Goal: Information Seeking & Learning: Understand process/instructions

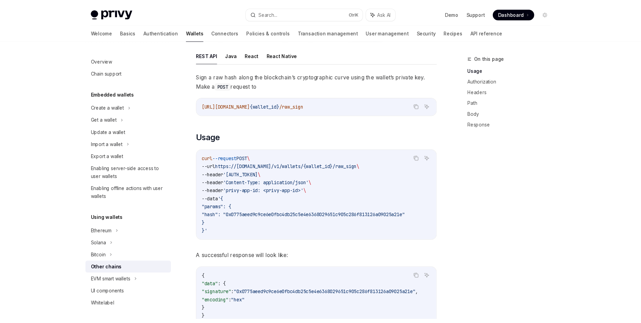
scroll to position [130, 0]
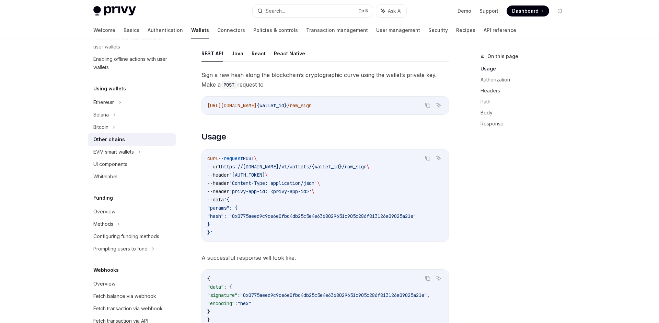
type textarea "*"
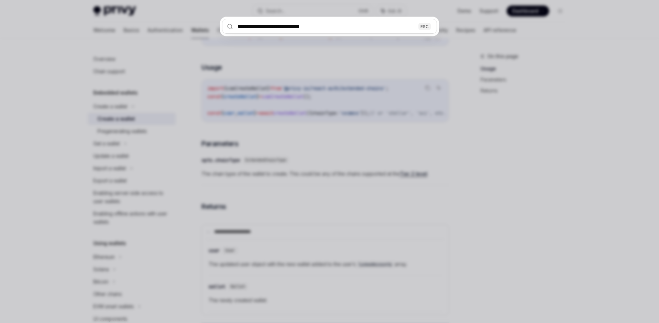
scroll to position [0, 46]
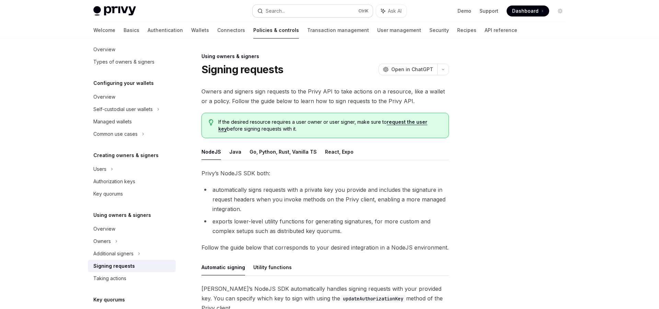
click at [291, 13] on button "Search... Ctrl K" at bounding box center [313, 11] width 120 height 12
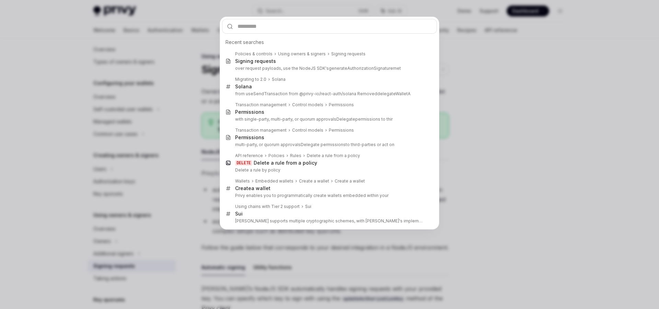
click at [540, 113] on div "Recent searches Policies & controls Using owners & signers Signing requests Sig…" at bounding box center [329, 154] width 659 height 309
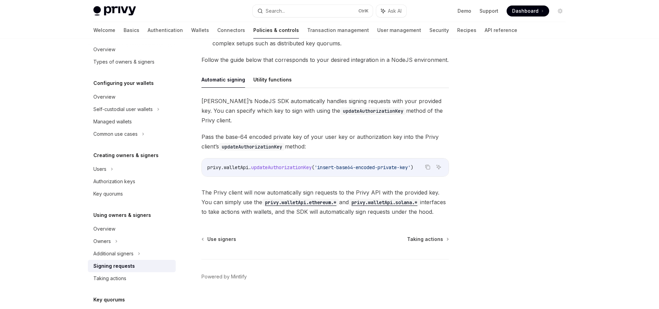
scroll to position [31, 0]
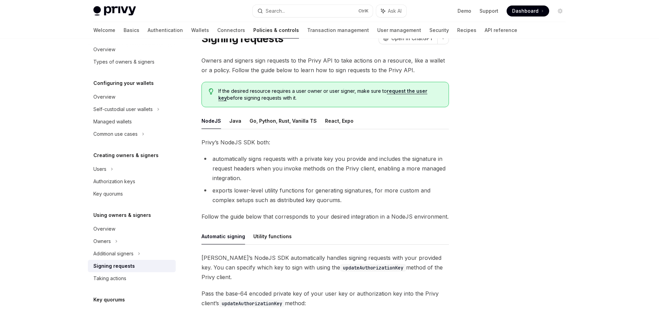
click at [239, 120] on ul "NodeJS Java Go, Python, Rust, Vanilla TS React, Expo" at bounding box center [324, 121] width 247 height 16
click at [312, 121] on button "Go, Python, Rust, Vanilla TS" at bounding box center [283, 121] width 67 height 16
type textarea "*"
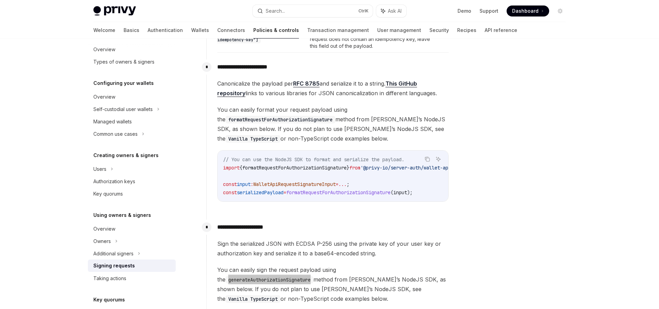
scroll to position [582, 0]
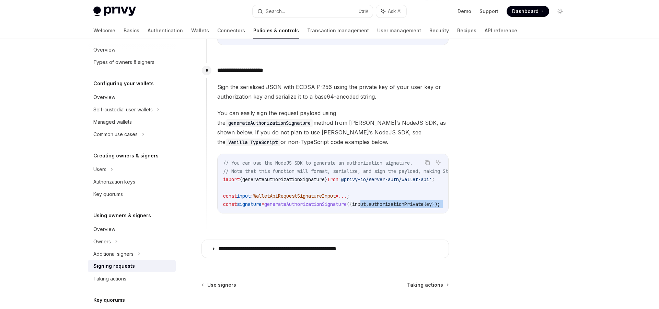
drag, startPoint x: 377, startPoint y: 197, endPoint x: 440, endPoint y: 200, distance: 62.9
click at [440, 200] on div "// You can use the NodeJS SDK to generate an authorization signature. // Note t…" at bounding box center [333, 183] width 231 height 59
click at [439, 200] on code "// You can use the NodeJS SDK to generate an authorization signature. // Note t…" at bounding box center [364, 183] width 283 height 49
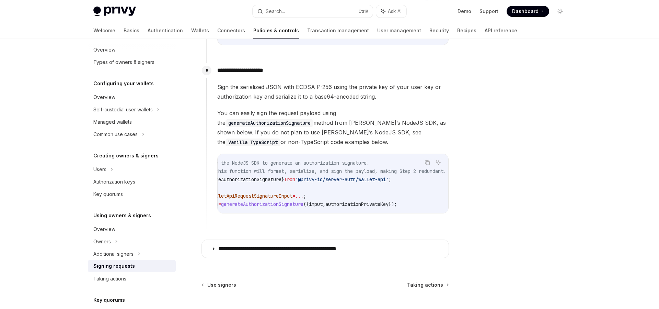
scroll to position [0, 71]
drag, startPoint x: 439, startPoint y: 199, endPoint x: 465, endPoint y: 198, distance: 25.4
click at [448, 198] on div "// You can use the NodeJS SDK to generate an authorization signature. // Note t…" at bounding box center [333, 183] width 231 height 59
drag, startPoint x: 451, startPoint y: 199, endPoint x: 296, endPoint y: 197, distance: 155.5
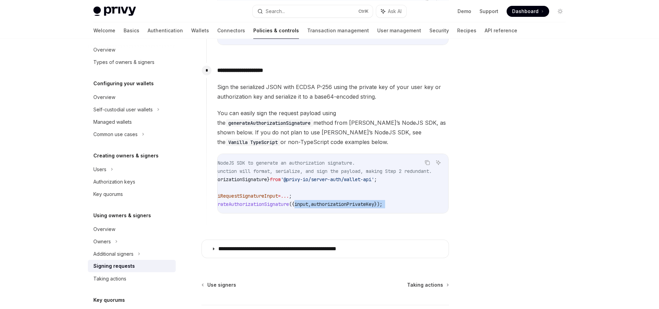
click at [294, 201] on span "({" at bounding box center [291, 204] width 5 height 6
